Goal: Information Seeking & Learning: Learn about a topic

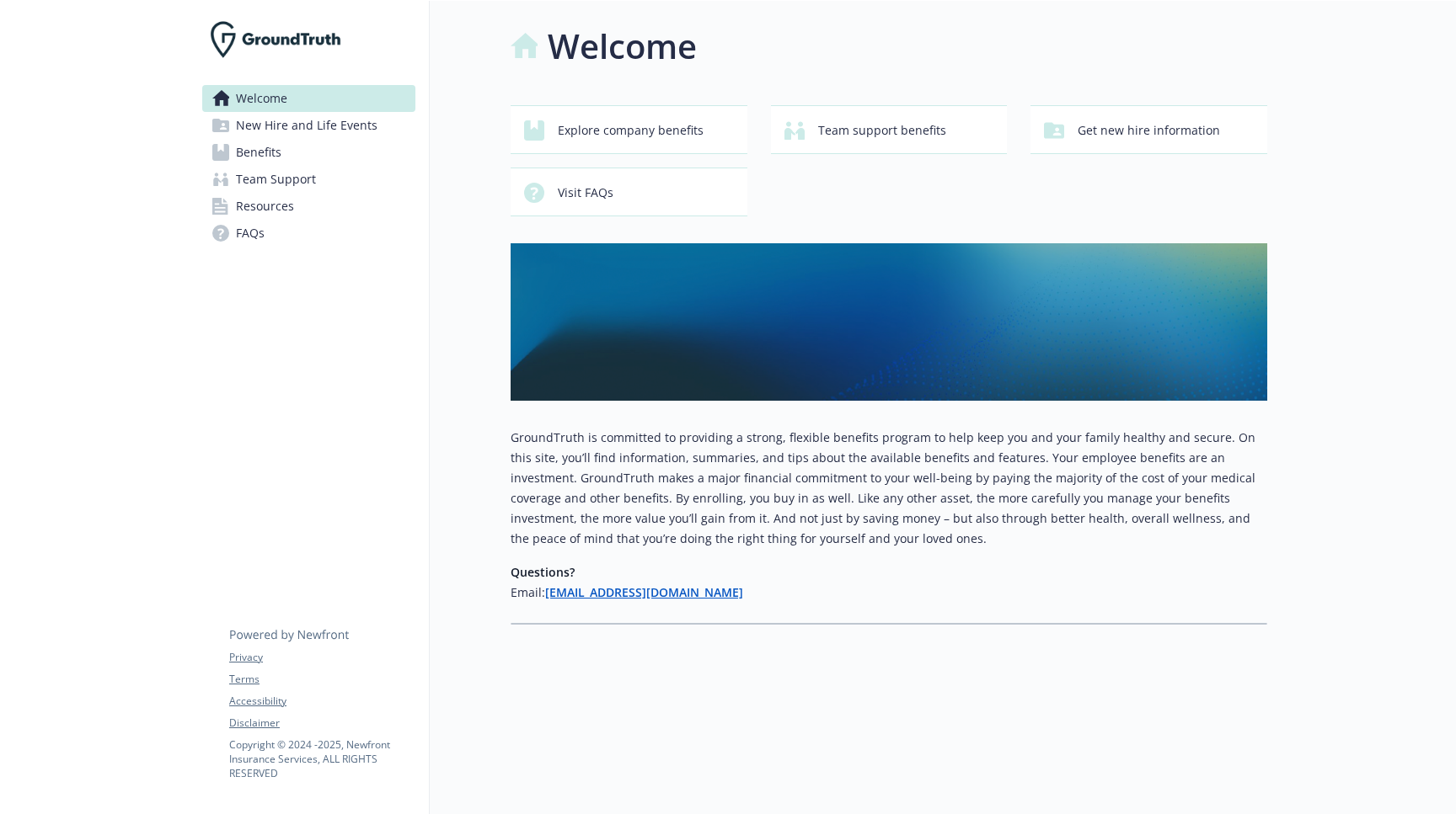
click at [287, 150] on link "Benefits" at bounding box center [309, 152] width 213 height 27
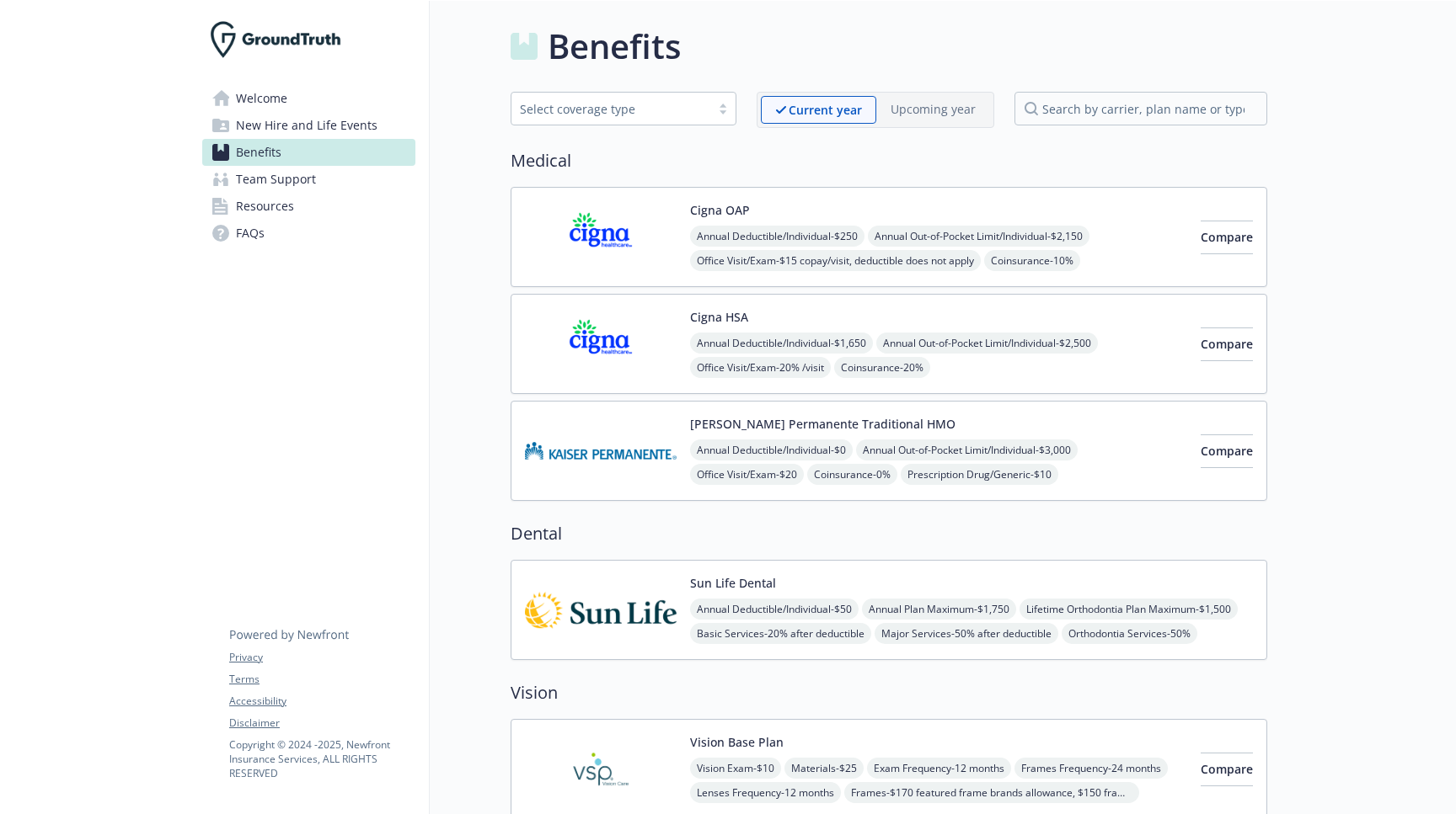
click at [1018, 309] on div "Cigna HSA Annual Deductible/Individual - $1,650 Annual Out-of-Pocket Limit/Indi…" at bounding box center [938, 344] width 497 height 72
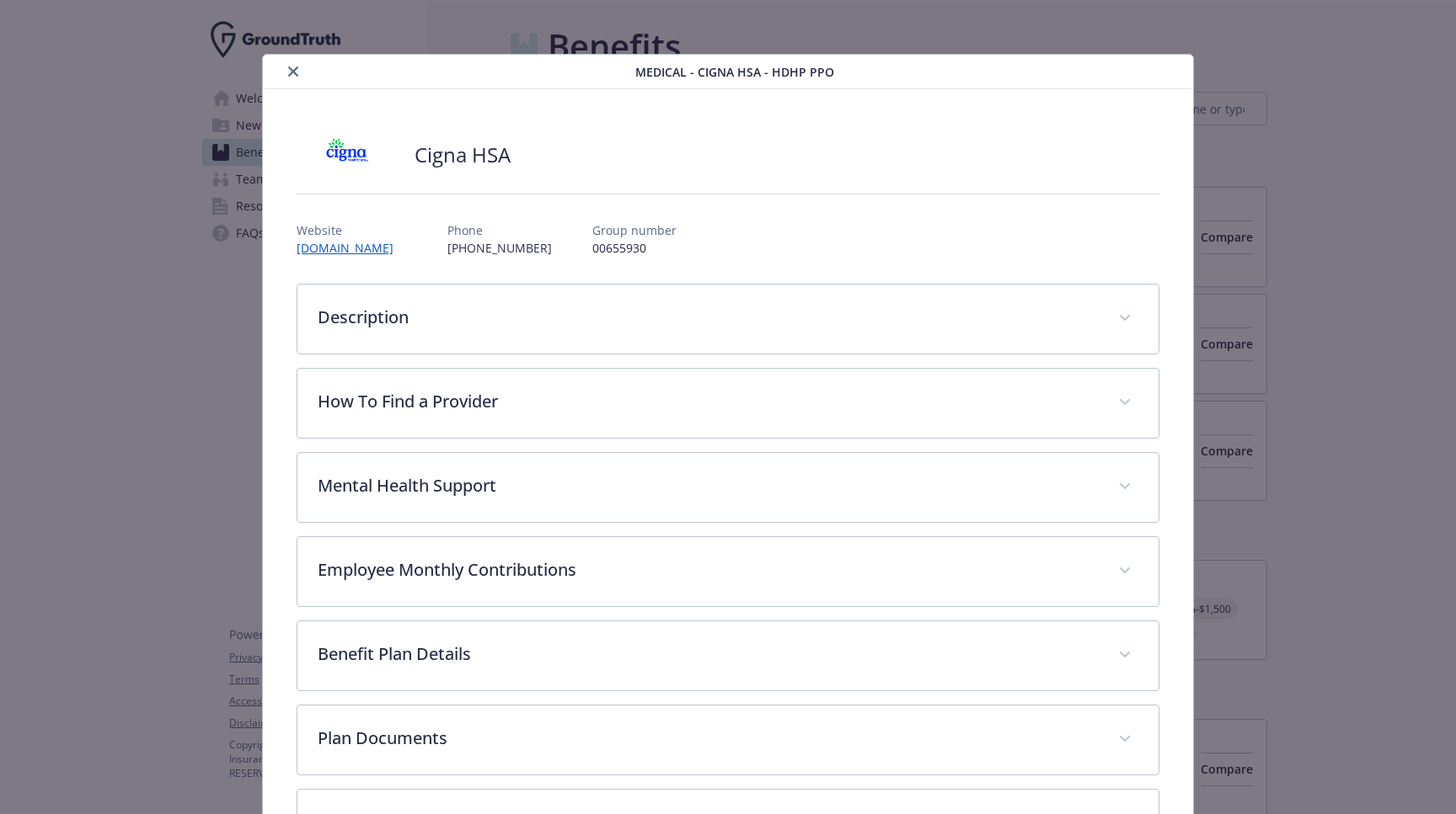
scroll to position [50, 0]
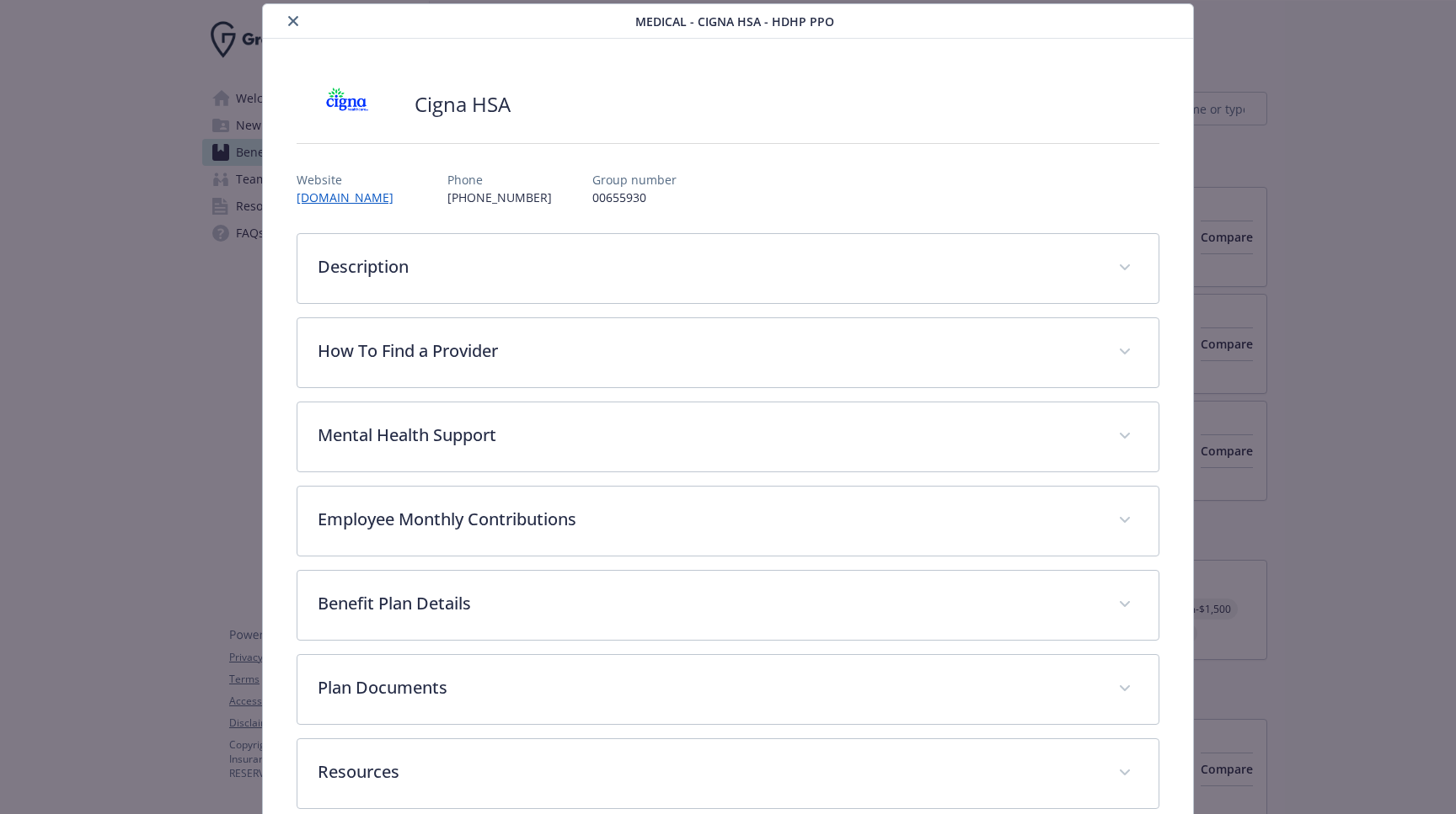
click at [1018, 309] on div "Description When you are covered by a HDHP, you are eligible to participate in …" at bounding box center [728, 521] width 862 height 576
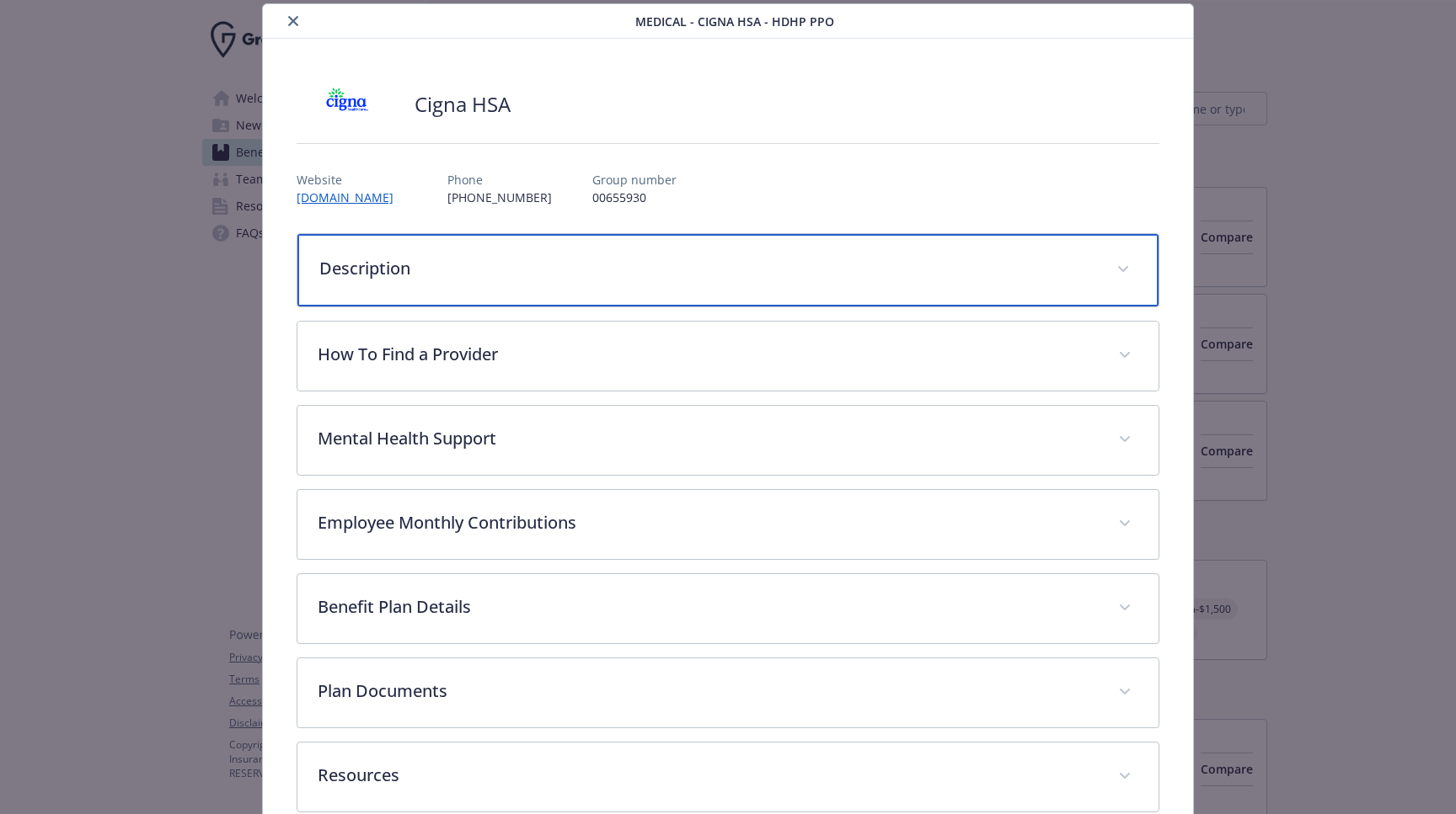
click at [1009, 281] on div "Description" at bounding box center [728, 269] width 861 height 72
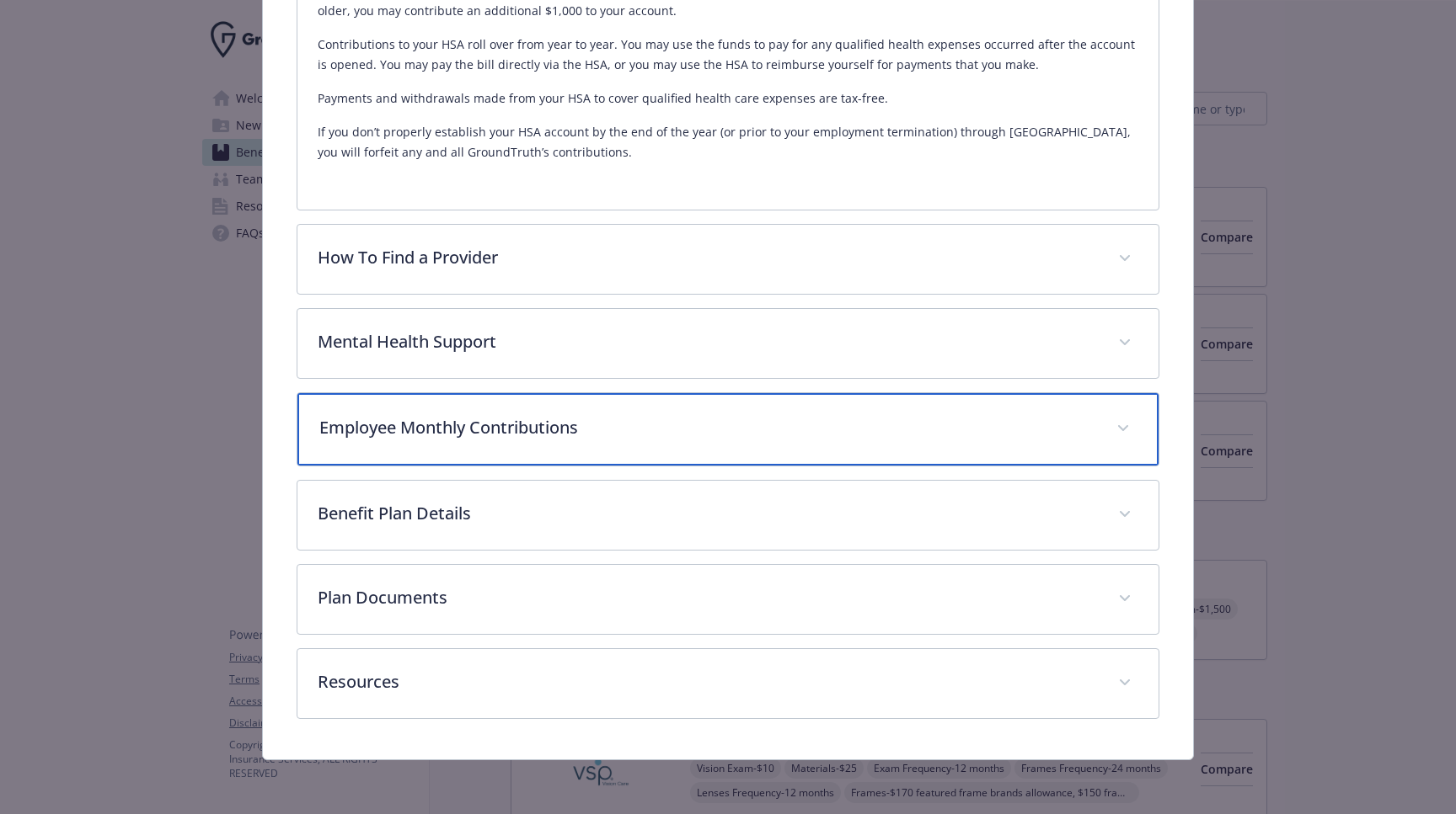
scroll to position [478, 0]
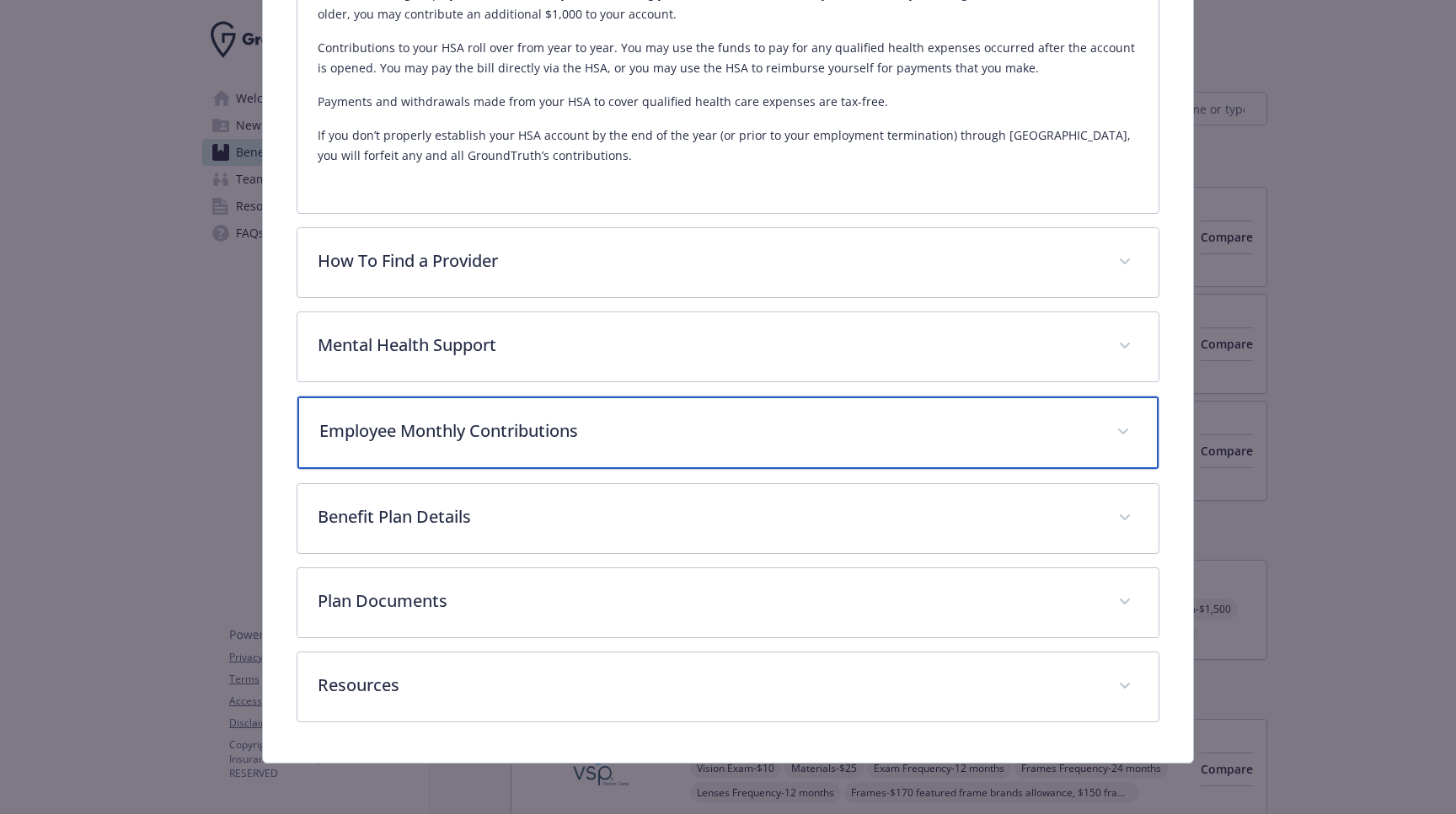
click at [941, 446] on div "Employee Monthly Contributions" at bounding box center [728, 432] width 861 height 72
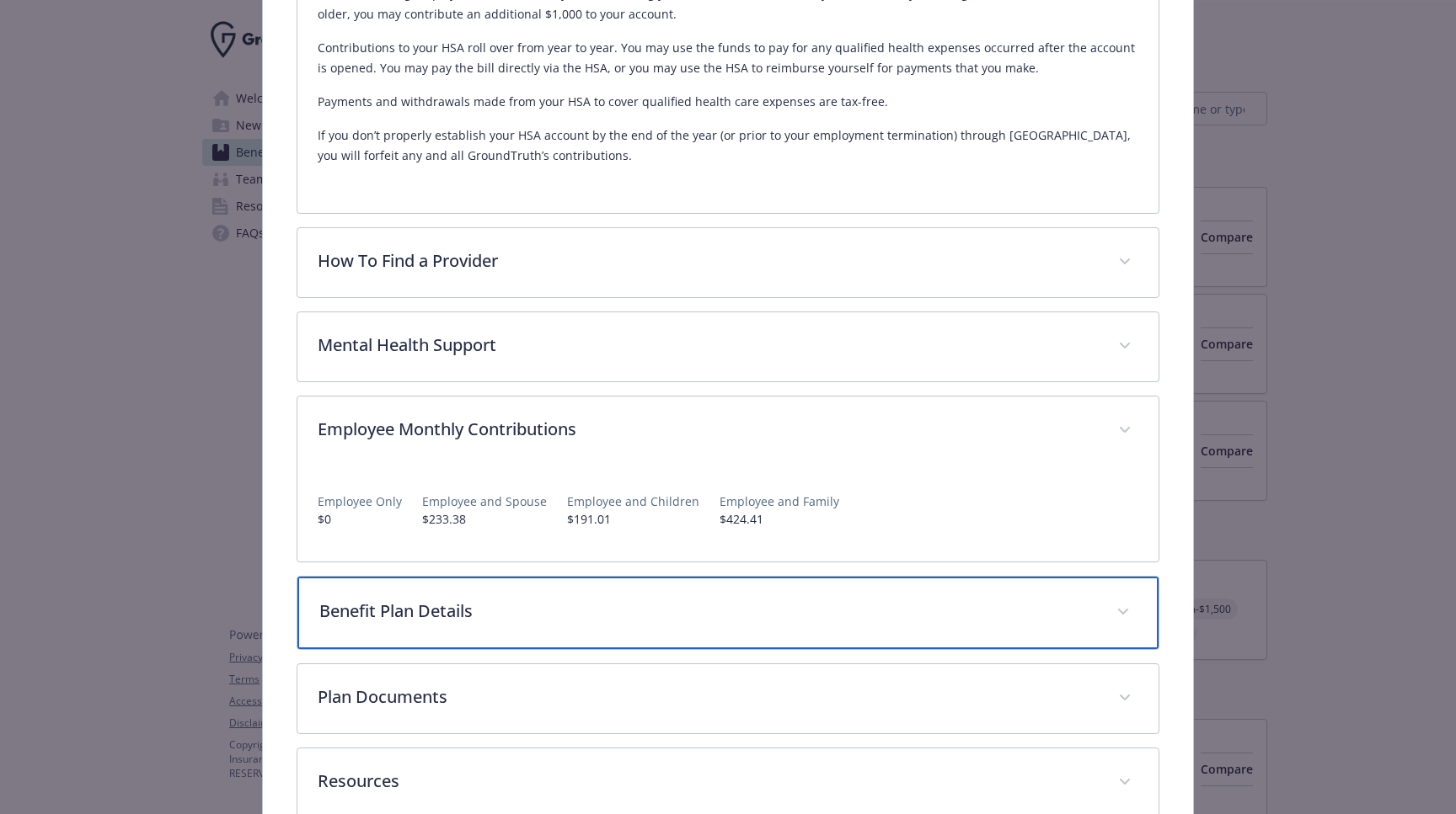
click at [913, 629] on div "Benefit Plan Details" at bounding box center [728, 612] width 861 height 72
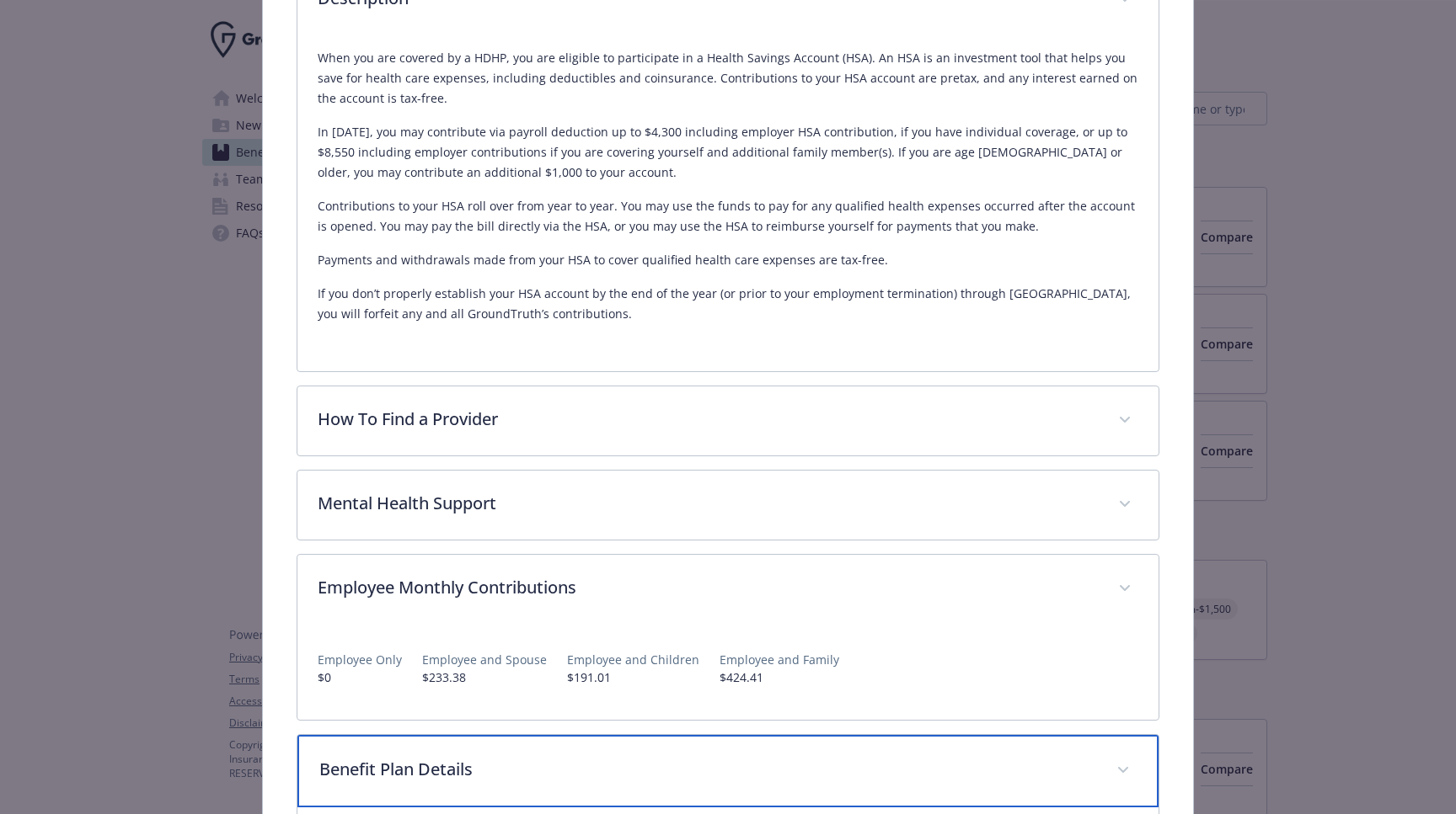
scroll to position [0, 0]
